Goal: Information Seeking & Learning: Learn about a topic

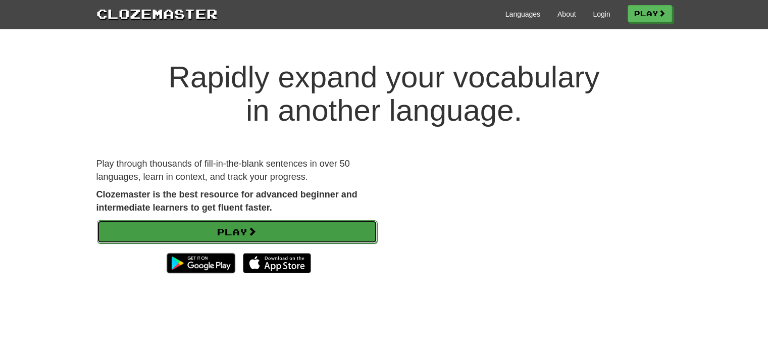
click at [323, 225] on link "Play" at bounding box center [237, 231] width 280 height 23
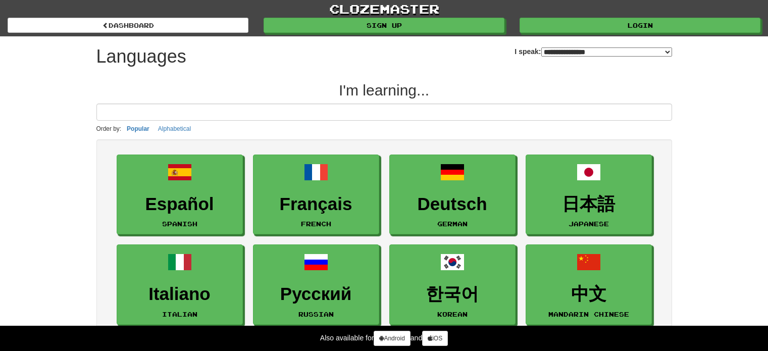
select select "*******"
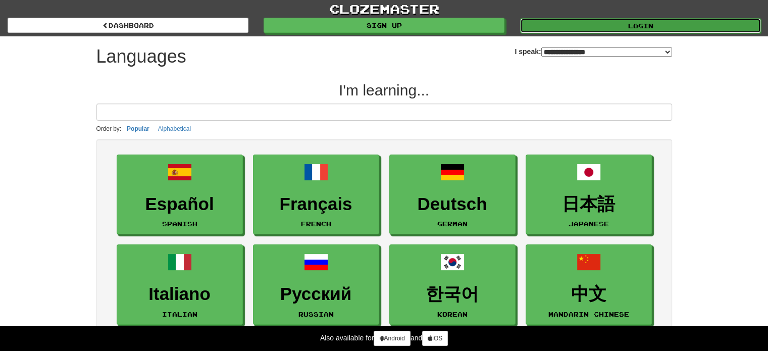
click at [627, 24] on link "Login" at bounding box center [640, 25] width 241 height 15
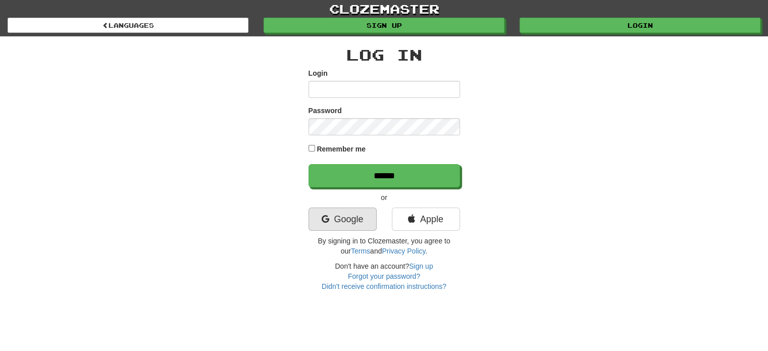
type input "**********"
click at [360, 216] on link "Google" at bounding box center [343, 219] width 68 height 23
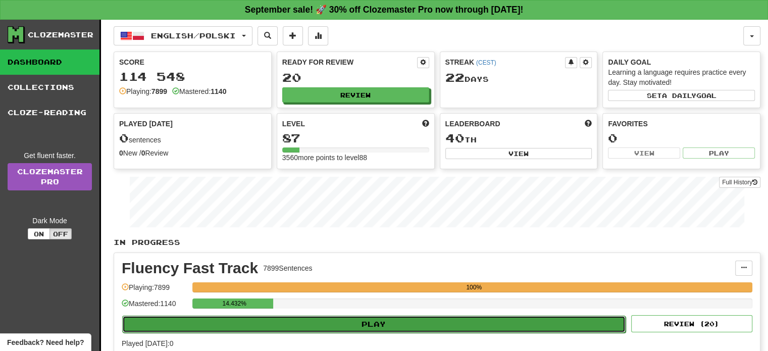
click at [372, 320] on button "Play" at bounding box center [373, 324] width 503 height 17
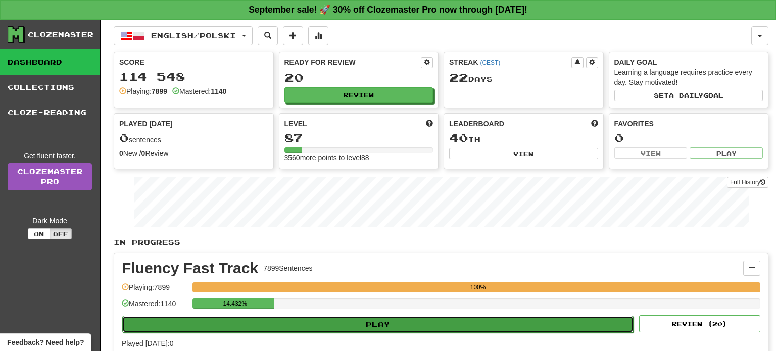
select select "**"
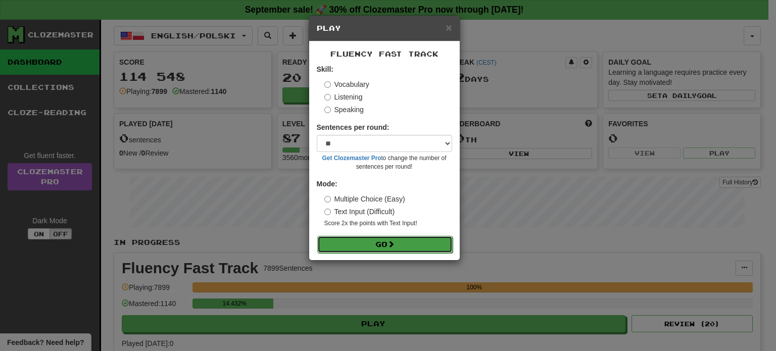
click at [373, 244] on button "Go" at bounding box center [384, 244] width 135 height 17
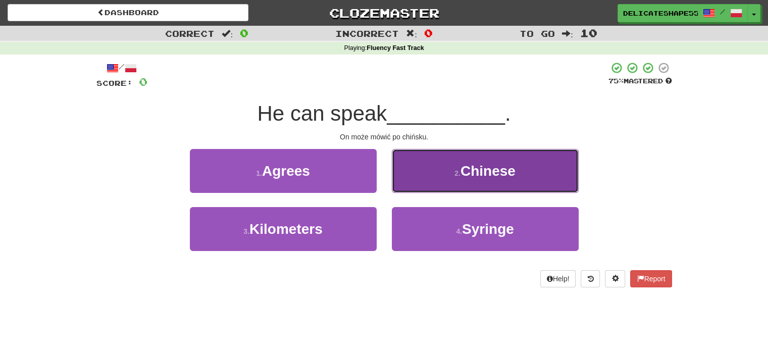
click at [433, 170] on button "2 . Chinese" at bounding box center [485, 171] width 187 height 44
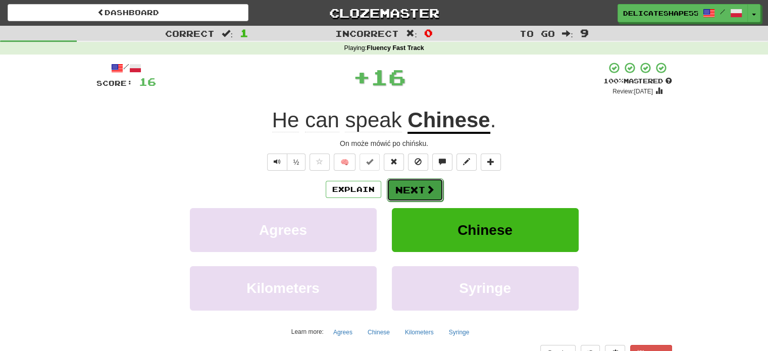
click at [423, 190] on button "Next" at bounding box center [415, 189] width 57 height 23
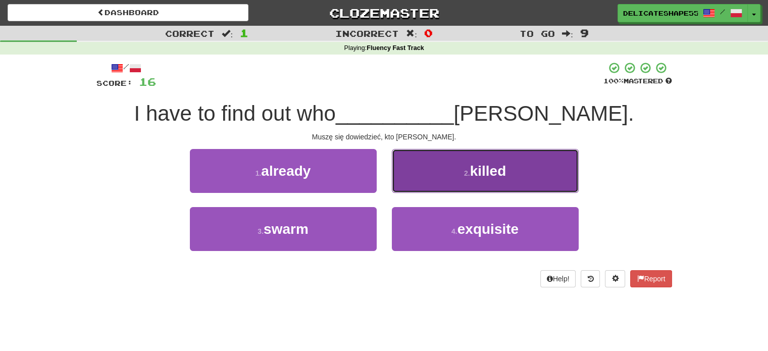
click at [423, 182] on button "2 . killed" at bounding box center [485, 171] width 187 height 44
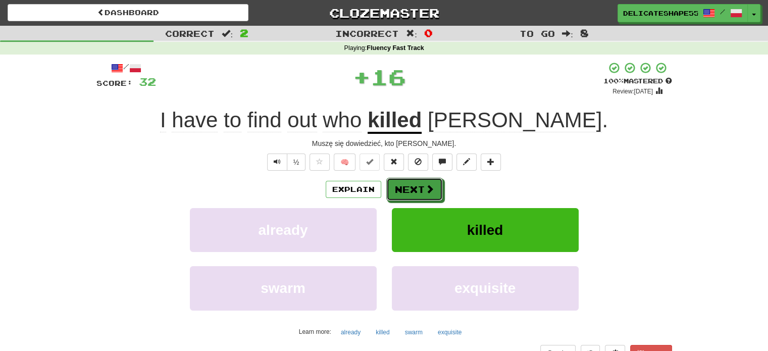
click at [423, 182] on button "Next" at bounding box center [414, 189] width 57 height 23
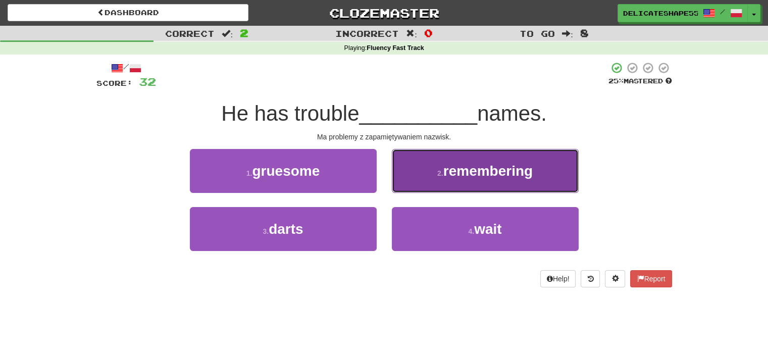
click at [421, 186] on button "2 . remembering" at bounding box center [485, 171] width 187 height 44
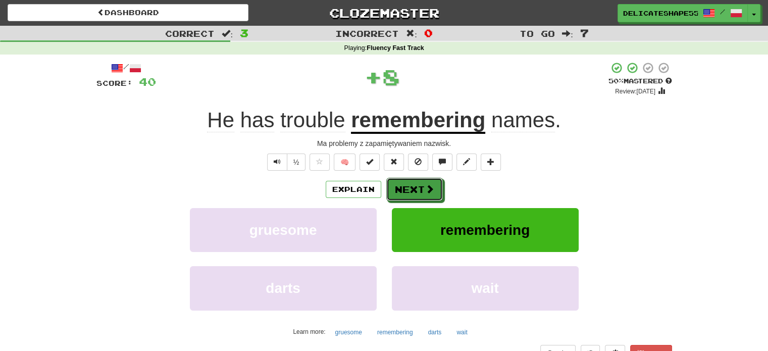
click at [421, 186] on button "Next" at bounding box center [414, 189] width 57 height 23
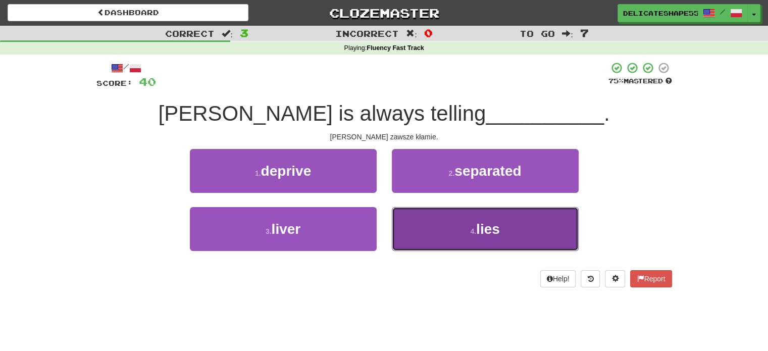
click at [424, 223] on button "4 . lies" at bounding box center [485, 229] width 187 height 44
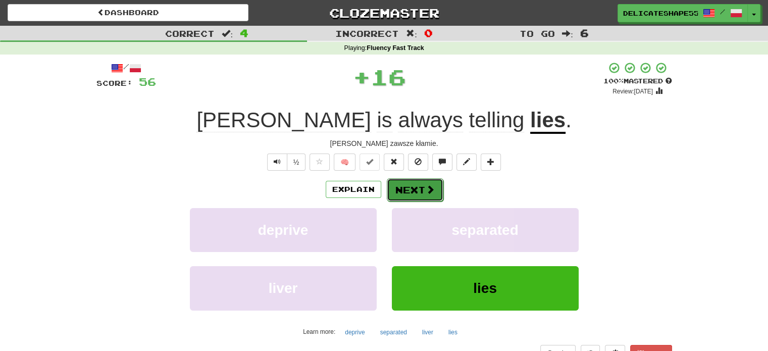
click at [415, 193] on button "Next" at bounding box center [415, 189] width 57 height 23
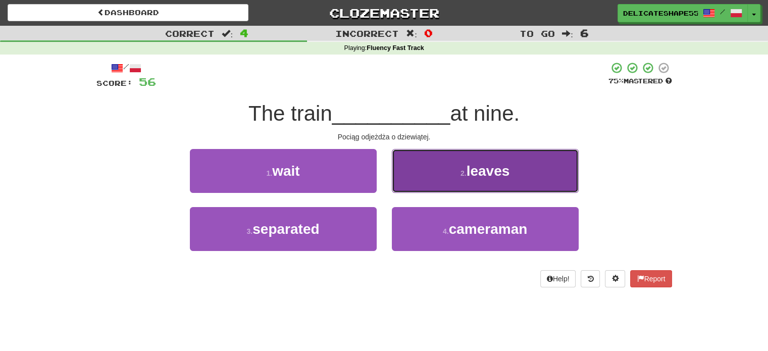
click at [417, 183] on button "2 . leaves" at bounding box center [485, 171] width 187 height 44
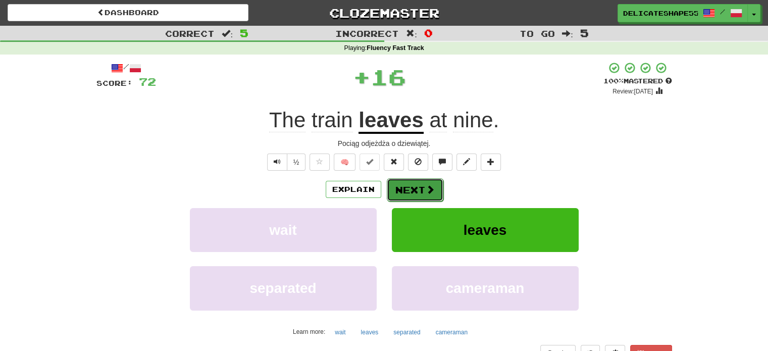
click at [416, 183] on button "Next" at bounding box center [415, 189] width 57 height 23
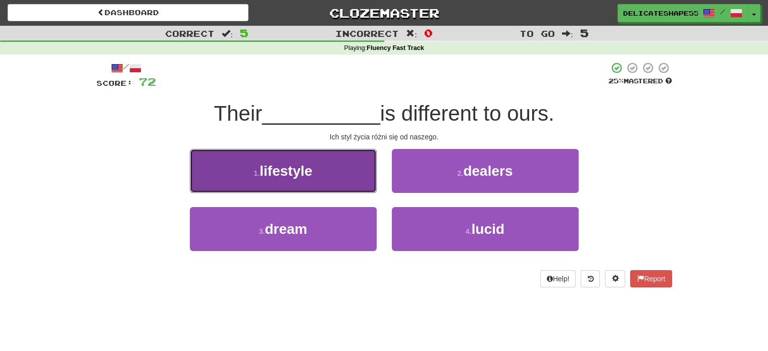
click at [373, 179] on button "1 . lifestyle" at bounding box center [283, 171] width 187 height 44
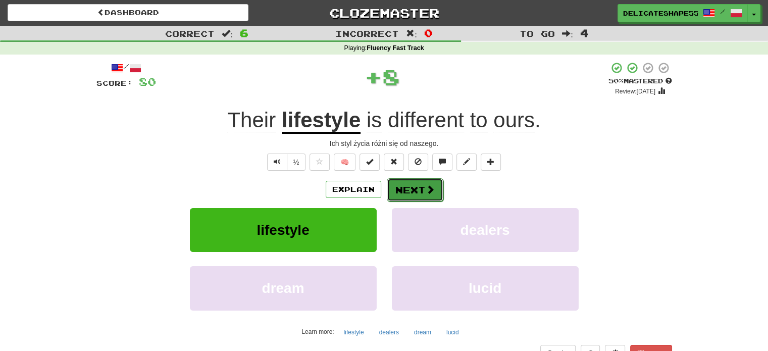
click at [398, 190] on button "Next" at bounding box center [415, 189] width 57 height 23
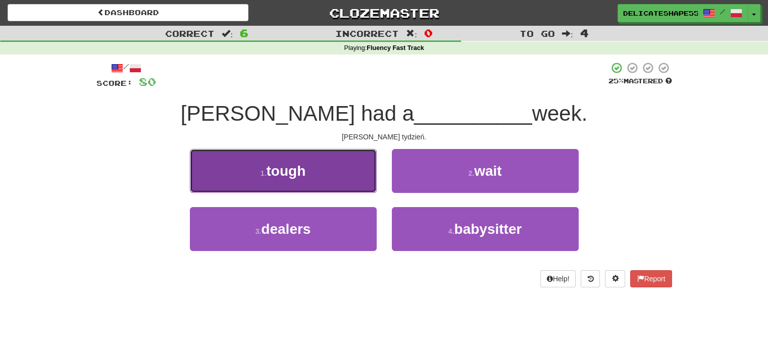
click at [359, 177] on button "1 . tough" at bounding box center [283, 171] width 187 height 44
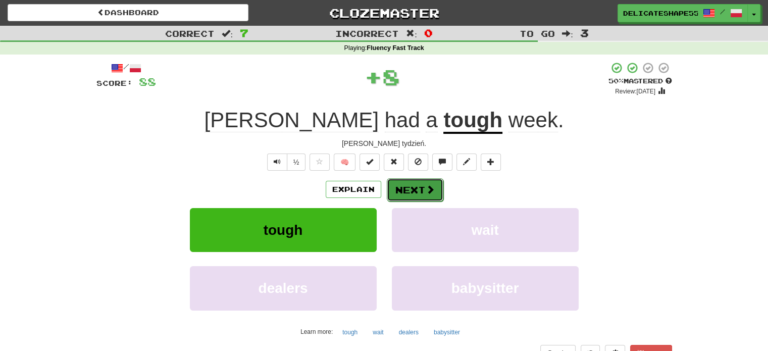
click at [398, 192] on button "Next" at bounding box center [415, 189] width 57 height 23
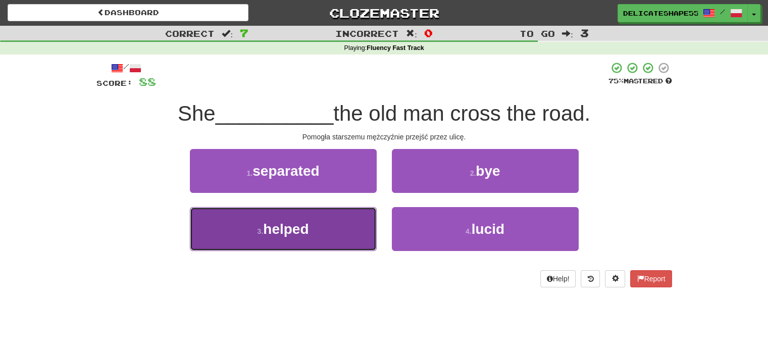
click at [352, 221] on button "3 . helped" at bounding box center [283, 229] width 187 height 44
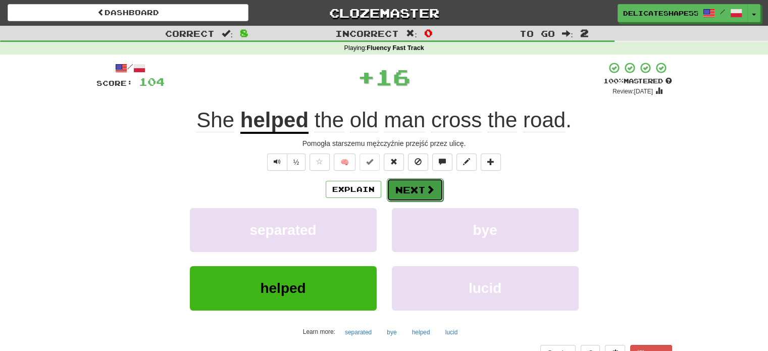
click at [403, 189] on button "Next" at bounding box center [415, 189] width 57 height 23
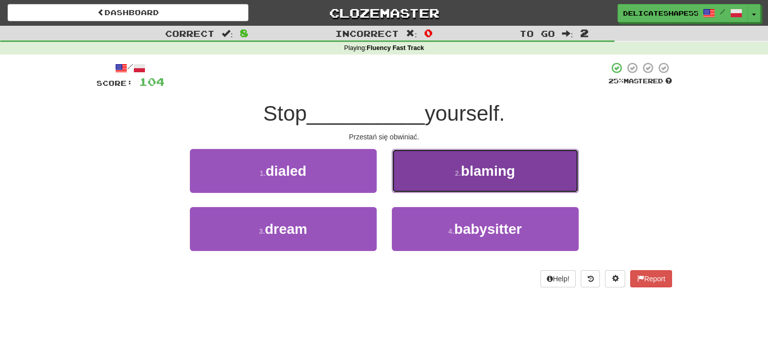
click at [407, 183] on button "2 . blaming" at bounding box center [485, 171] width 187 height 44
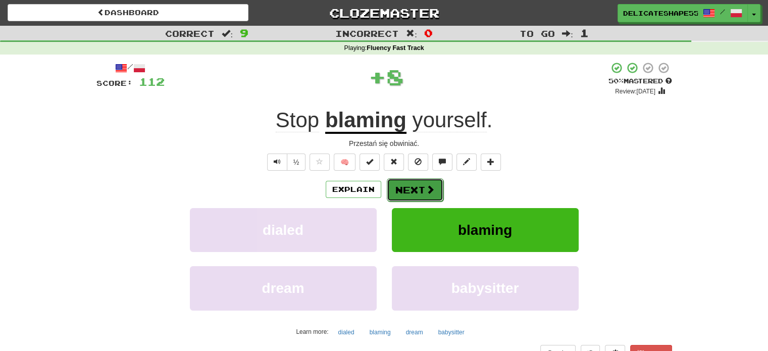
click at [407, 184] on button "Next" at bounding box center [415, 189] width 57 height 23
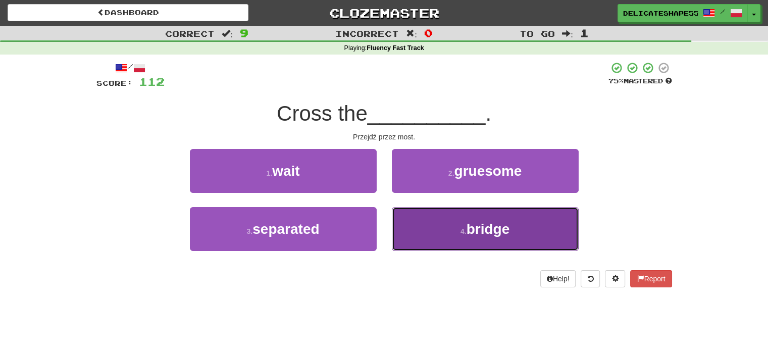
click at [408, 219] on button "4 . bridge" at bounding box center [485, 229] width 187 height 44
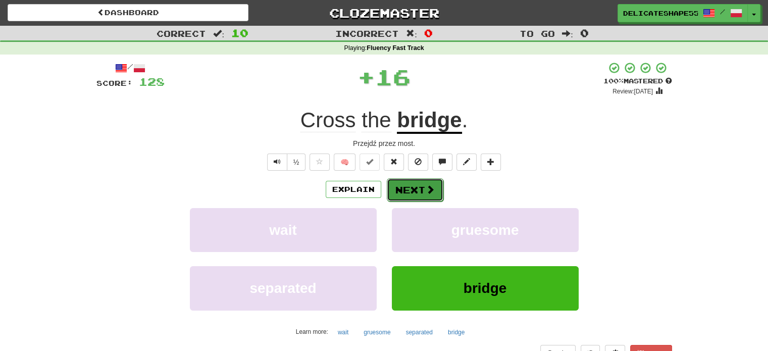
click at [408, 191] on button "Next" at bounding box center [415, 189] width 57 height 23
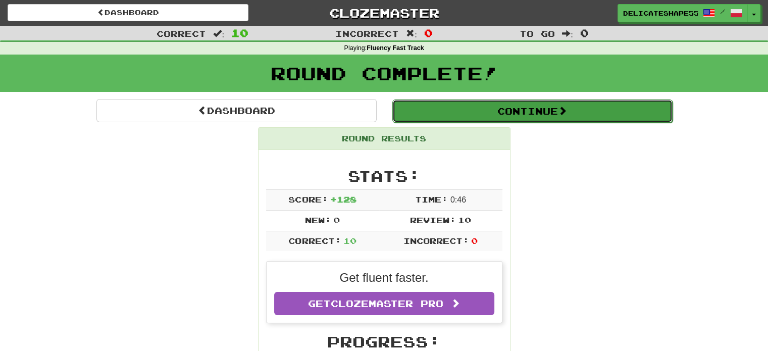
click at [524, 109] on button "Continue" at bounding box center [532, 110] width 280 height 23
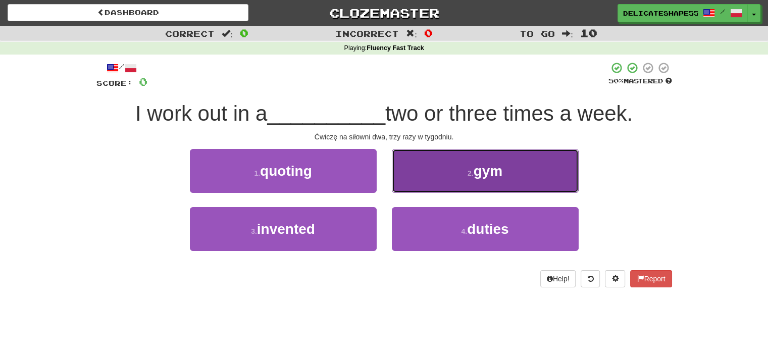
click at [481, 165] on span "gym" at bounding box center [488, 171] width 29 height 16
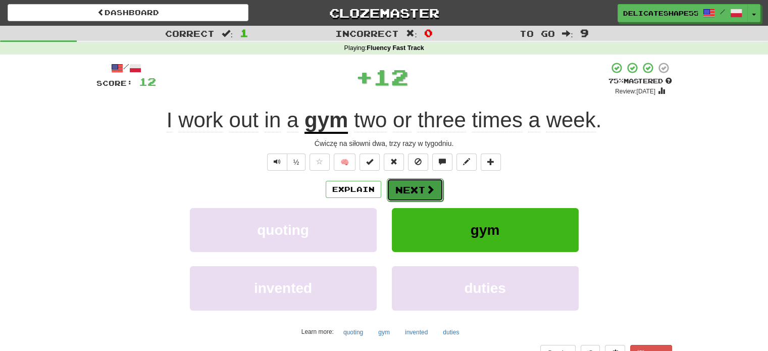
click at [417, 188] on button "Next" at bounding box center [415, 189] width 57 height 23
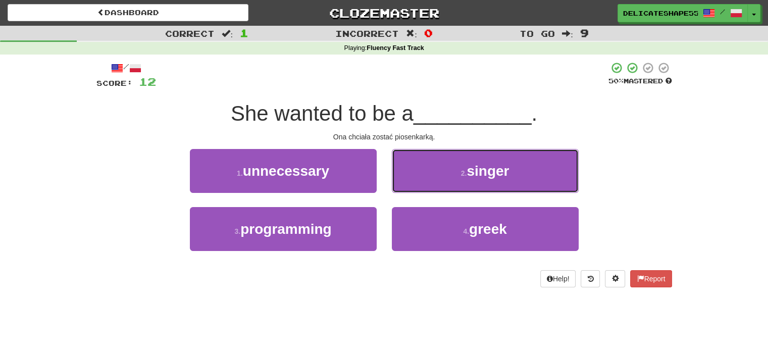
click at [417, 188] on button "2 . singer" at bounding box center [485, 171] width 187 height 44
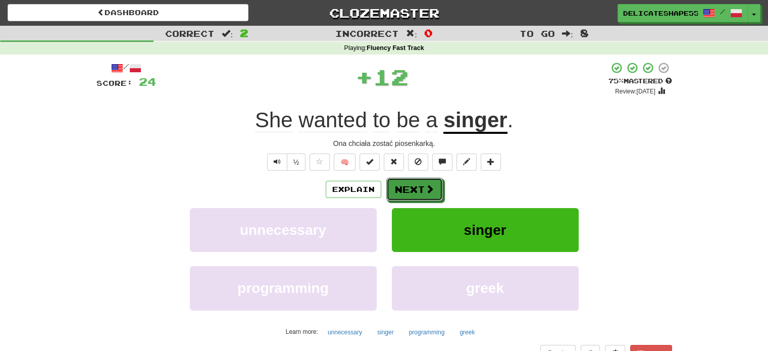
click at [417, 188] on button "Next" at bounding box center [414, 189] width 57 height 23
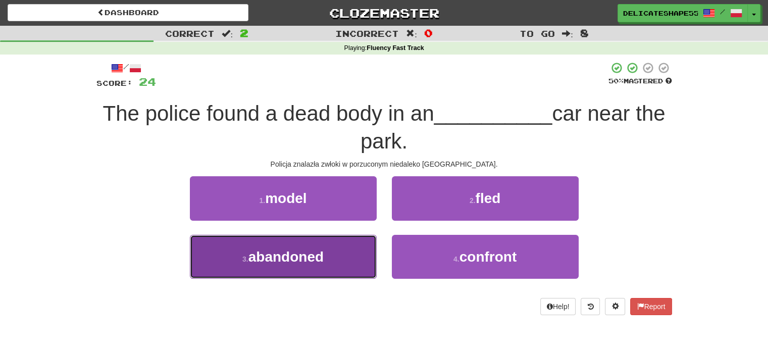
click at [345, 250] on button "3 . abandoned" at bounding box center [283, 257] width 187 height 44
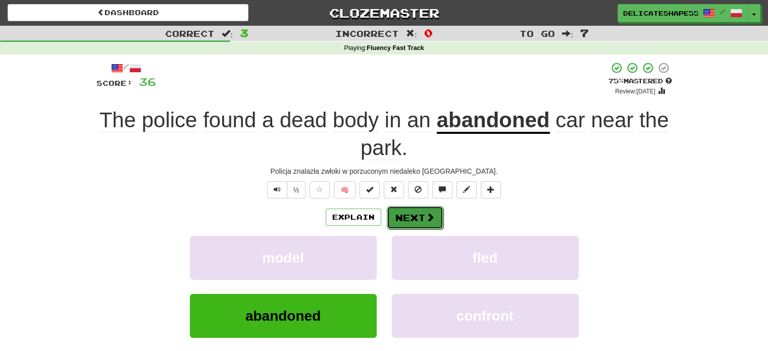
click at [401, 218] on button "Next" at bounding box center [415, 217] width 57 height 23
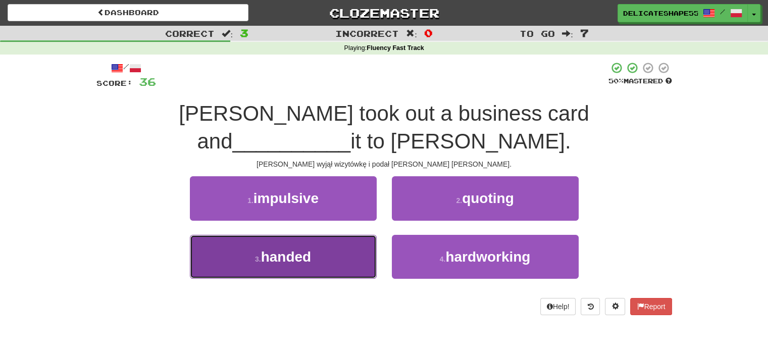
click at [360, 235] on button "3 . handed" at bounding box center [283, 257] width 187 height 44
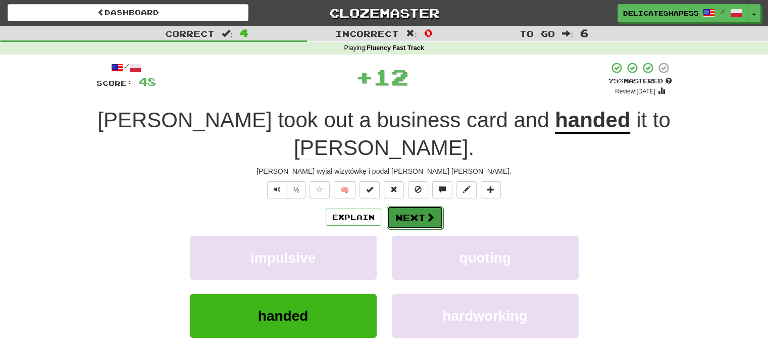
click at [405, 206] on button "Next" at bounding box center [415, 217] width 57 height 23
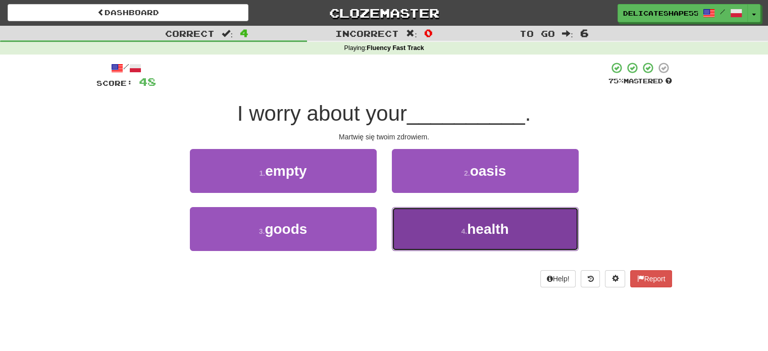
click at [404, 213] on button "4 . health" at bounding box center [485, 229] width 187 height 44
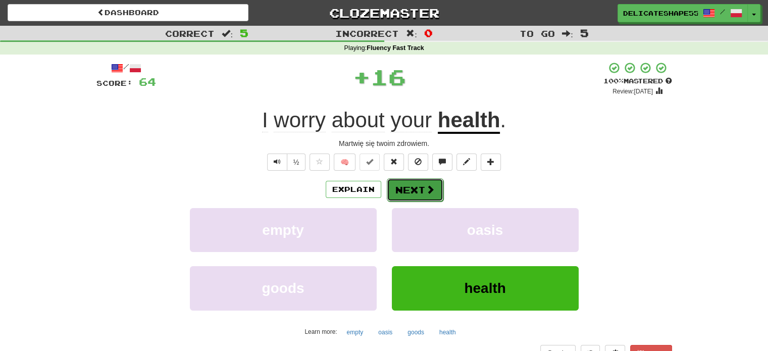
click at [406, 193] on button "Next" at bounding box center [415, 189] width 57 height 23
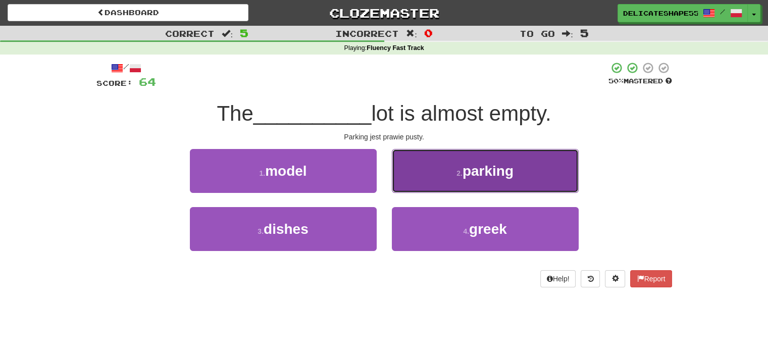
click at [414, 177] on button "2 . parking" at bounding box center [485, 171] width 187 height 44
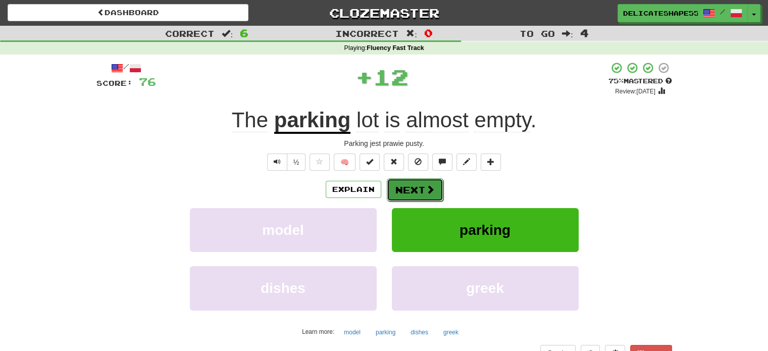
click at [411, 186] on button "Next" at bounding box center [415, 189] width 57 height 23
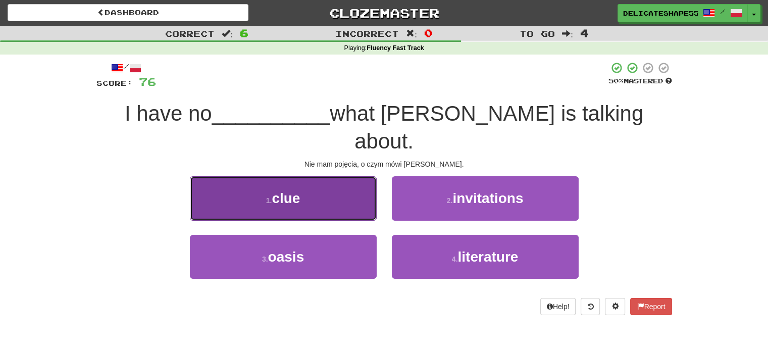
click at [349, 176] on button "1 . clue" at bounding box center [283, 198] width 187 height 44
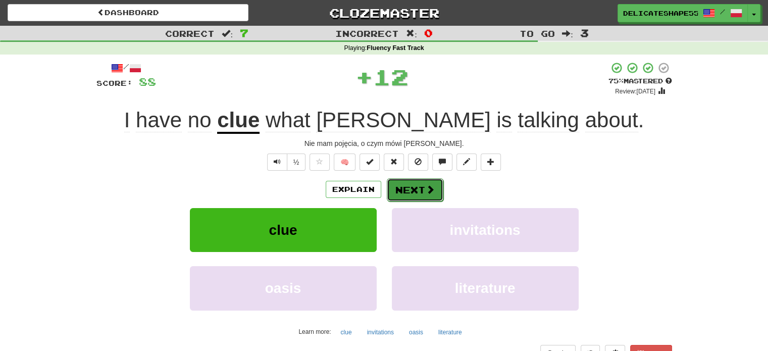
click at [393, 192] on button "Next" at bounding box center [415, 189] width 57 height 23
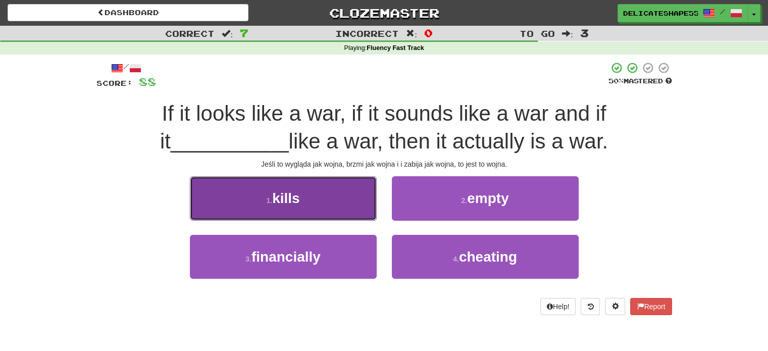
click at [369, 194] on button "1 . kills" at bounding box center [283, 198] width 187 height 44
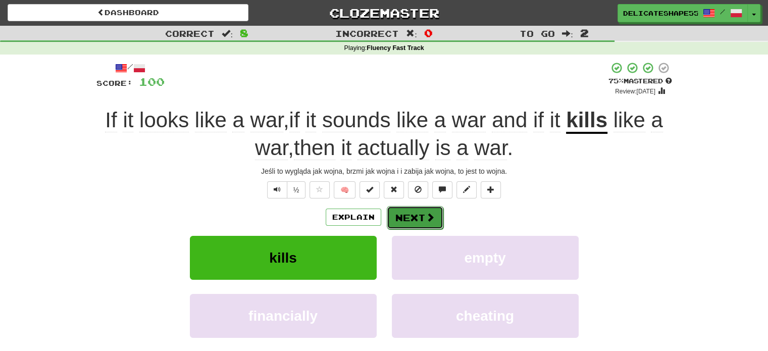
click at [406, 218] on button "Next" at bounding box center [415, 217] width 57 height 23
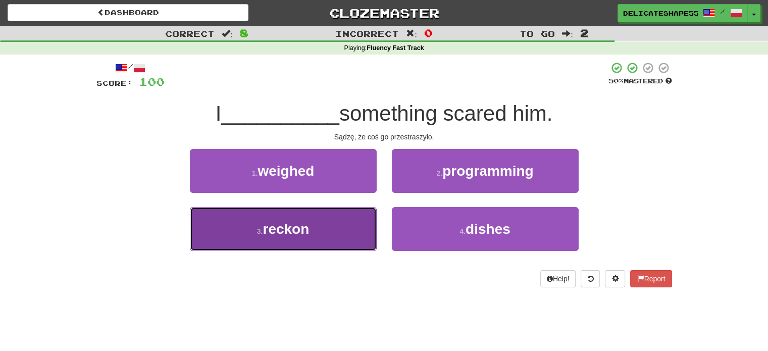
click at [364, 218] on button "3 . reckon" at bounding box center [283, 229] width 187 height 44
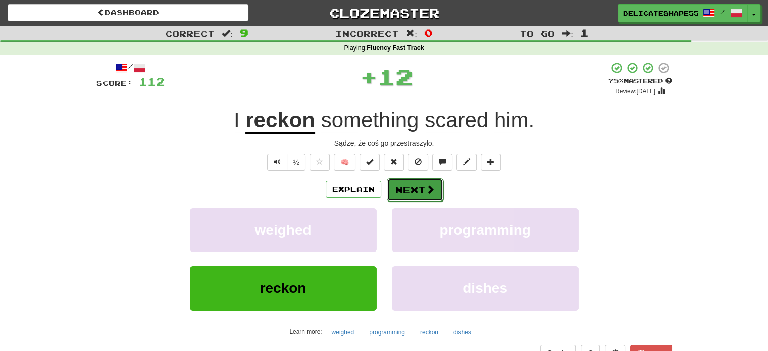
click at [400, 195] on button "Next" at bounding box center [415, 189] width 57 height 23
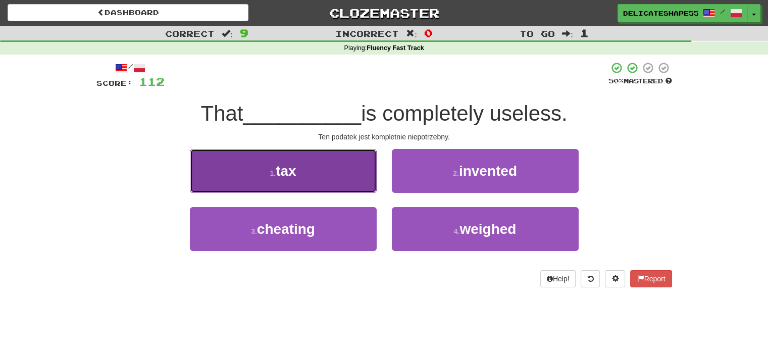
click at [351, 183] on button "1 . tax" at bounding box center [283, 171] width 187 height 44
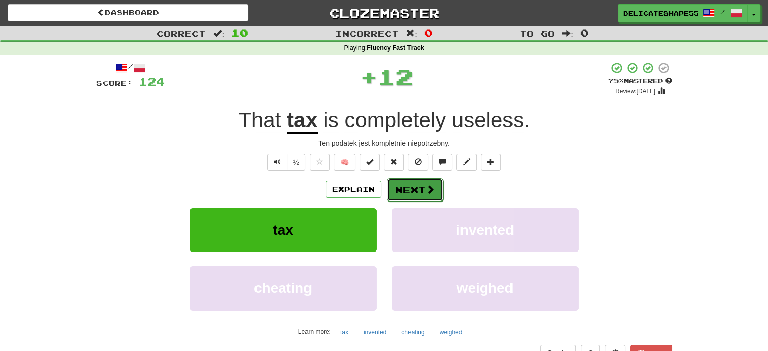
click at [390, 192] on button "Next" at bounding box center [415, 189] width 57 height 23
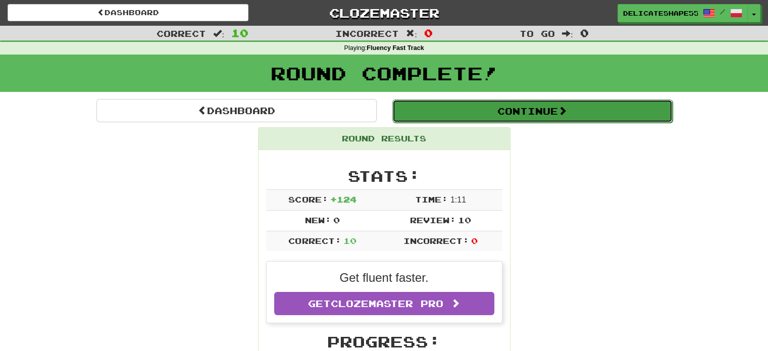
click at [502, 107] on button "Continue" at bounding box center [532, 110] width 280 height 23
